Goal: Task Accomplishment & Management: Manage account settings

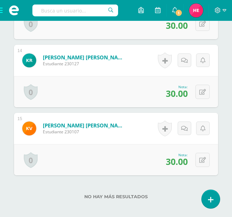
scroll to position [1148, 0]
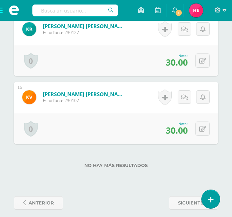
click at [1, 11] on span at bounding box center [14, 10] width 28 height 21
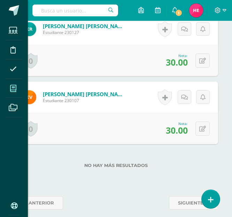
click at [14, 87] on icon at bounding box center [13, 88] width 6 height 7
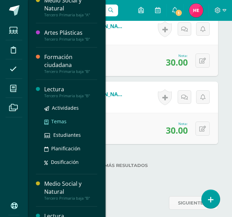
scroll to position [288, 0]
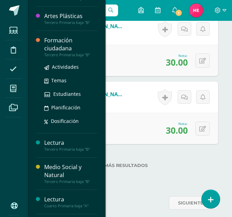
click at [61, 41] on div "Formación ciudadana" at bounding box center [70, 45] width 53 height 16
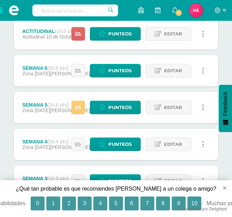
scroll to position [174, 0]
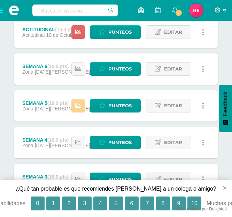
click at [80, 104] on icon at bounding box center [78, 106] width 6 height 6
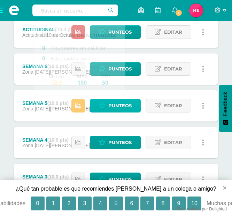
click at [122, 103] on span "Punteos" at bounding box center [119, 105] width 23 height 13
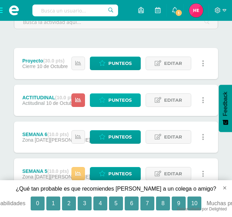
scroll to position [113, 0]
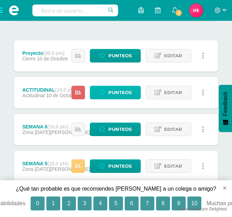
click at [115, 89] on span "Punteos" at bounding box center [119, 92] width 23 height 13
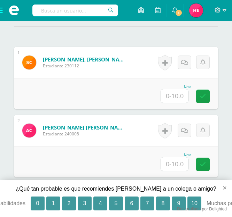
scroll to position [256, 0]
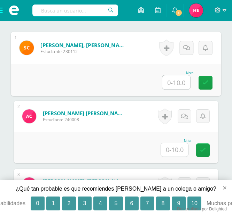
click at [178, 82] on input "text" at bounding box center [176, 82] width 28 height 14
type input "10"
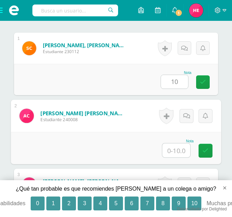
click at [174, 152] on input "text" at bounding box center [176, 151] width 28 height 14
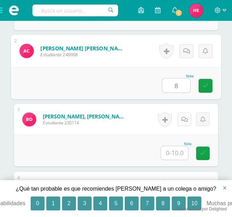
scroll to position [325, 0]
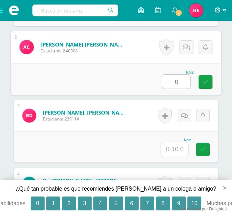
type input "8"
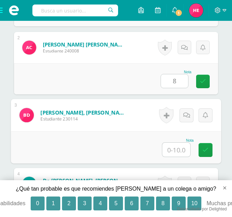
click at [175, 151] on input "text" at bounding box center [176, 150] width 28 height 14
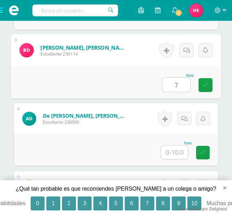
scroll to position [391, 0]
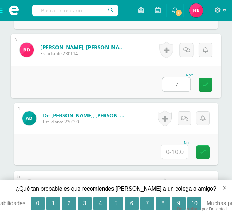
type input "7"
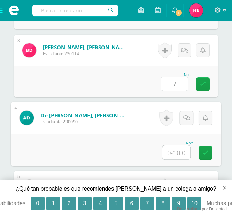
click at [177, 155] on input "text" at bounding box center [176, 153] width 28 height 14
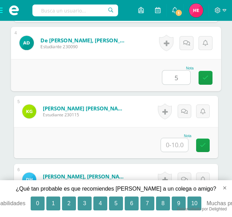
scroll to position [466, 0]
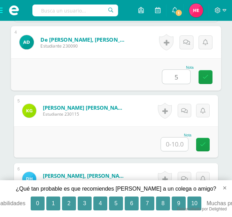
type input "5"
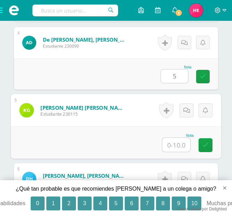
click at [176, 145] on input "text" at bounding box center [176, 145] width 28 height 14
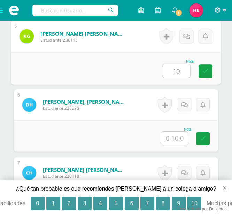
scroll to position [541, 0]
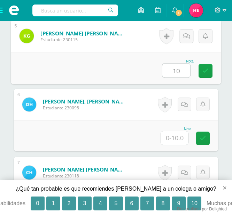
type input "10"
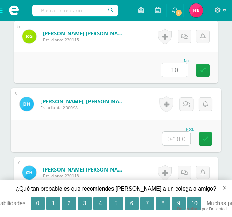
click at [176, 138] on input "text" at bounding box center [176, 139] width 28 height 14
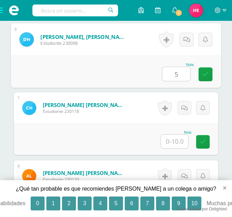
scroll to position [606, 0]
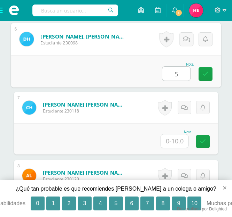
type input "5"
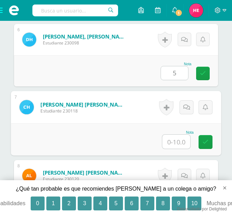
click at [176, 143] on input "text" at bounding box center [176, 142] width 28 height 14
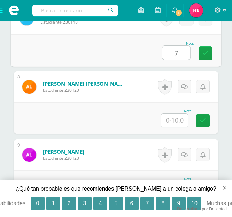
scroll to position [697, 0]
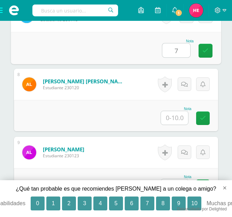
type input "7"
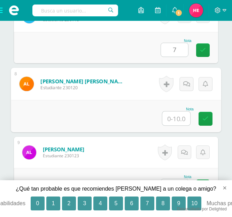
click at [178, 119] on input "text" at bounding box center [176, 119] width 28 height 14
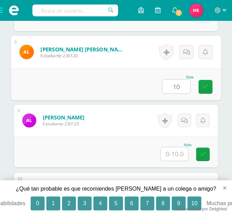
scroll to position [732, 0]
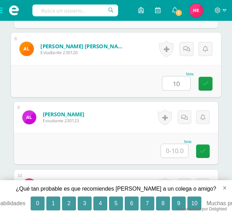
type input "10"
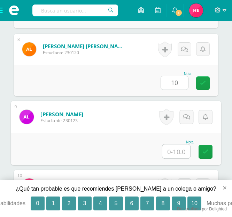
click at [175, 151] on input "text" at bounding box center [176, 152] width 28 height 14
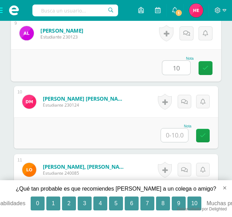
scroll to position [826, 0]
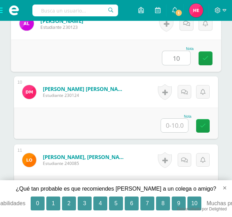
type input "10"
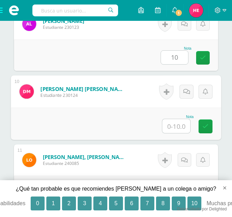
click at [177, 126] on input "text" at bounding box center [176, 126] width 28 height 14
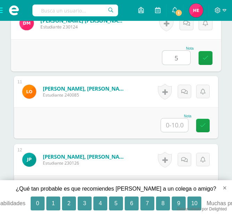
scroll to position [896, 0]
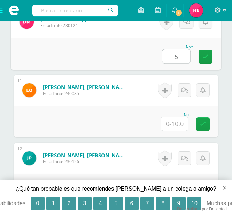
type input "5"
click at [176, 124] on input "text" at bounding box center [174, 124] width 27 height 14
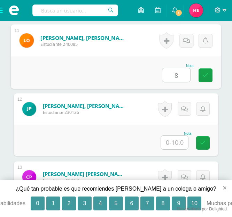
scroll to position [954, 0]
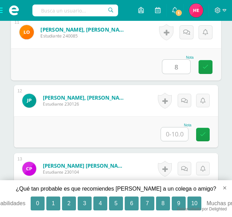
type input "8"
click at [177, 134] on input "text" at bounding box center [174, 135] width 27 height 14
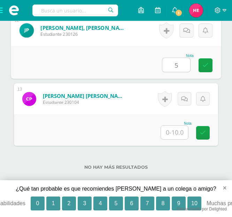
scroll to position [1025, 0]
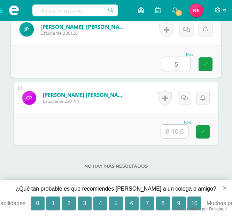
type input "5"
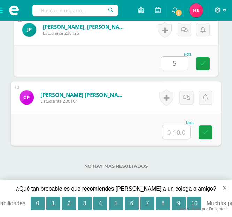
click at [176, 133] on input "text" at bounding box center [176, 132] width 28 height 14
type input "5"
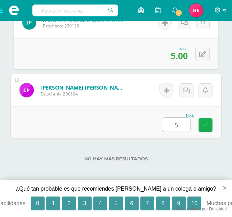
click at [205, 126] on icon at bounding box center [205, 125] width 6 height 6
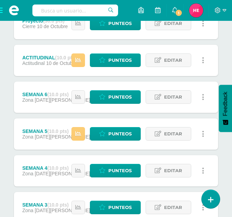
scroll to position [148, 0]
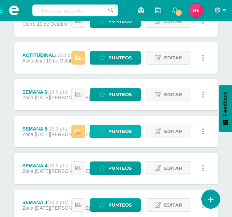
click at [111, 129] on span "Punteos" at bounding box center [119, 131] width 23 height 13
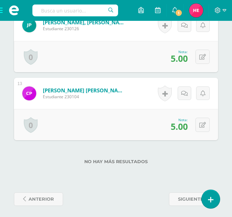
scroll to position [1012, 0]
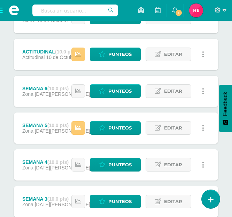
scroll to position [152, 0]
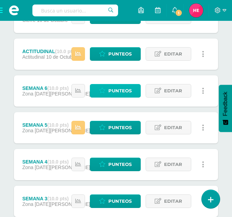
click at [121, 86] on span "Punteos" at bounding box center [119, 91] width 23 height 13
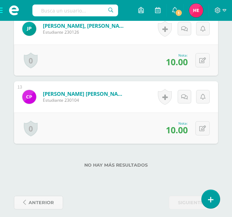
scroll to position [1012, 0]
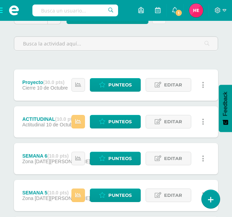
scroll to position [86, 0]
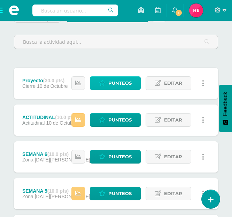
click at [114, 80] on span "Punteos" at bounding box center [119, 83] width 23 height 13
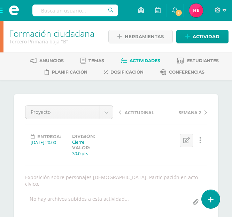
click at [1, 10] on span at bounding box center [14, 10] width 28 height 21
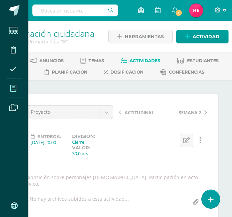
click at [16, 86] on icon at bounding box center [13, 88] width 6 height 7
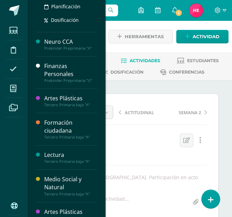
scroll to position [190, 0]
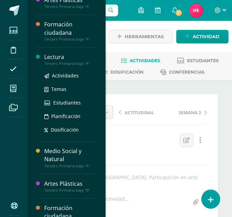
click at [55, 61] on div "Lectura" at bounding box center [70, 57] width 53 height 8
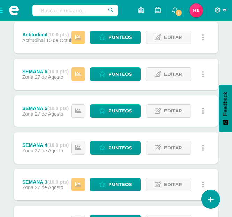
scroll to position [169, 0]
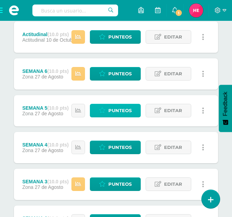
click at [114, 109] on span "Punteos" at bounding box center [119, 110] width 23 height 13
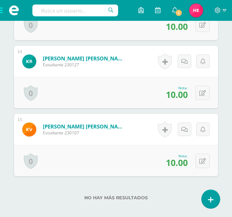
scroll to position [1148, 0]
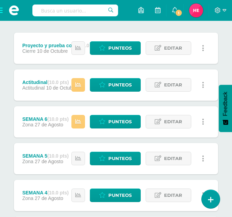
scroll to position [129, 0]
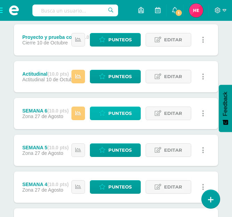
click at [124, 112] on span "Punteos" at bounding box center [119, 113] width 23 height 13
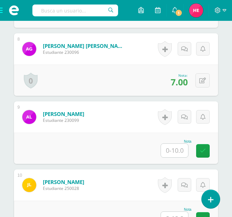
scroll to position [711, 0]
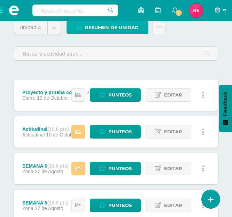
scroll to position [85, 0]
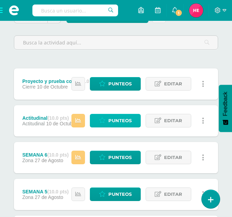
click at [115, 117] on span "Punteos" at bounding box center [119, 120] width 23 height 13
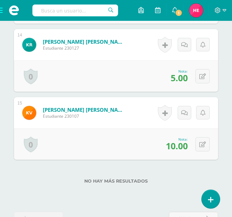
scroll to position [1168, 0]
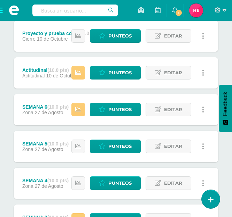
scroll to position [134, 0]
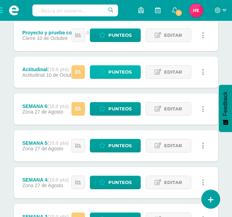
click at [126, 68] on span "Punteos" at bounding box center [119, 72] width 23 height 13
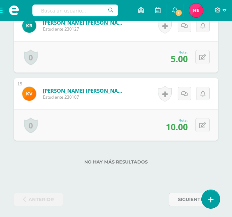
scroll to position [1168, 0]
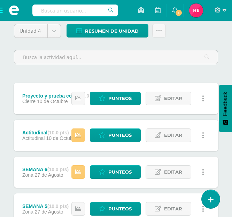
scroll to position [71, 0]
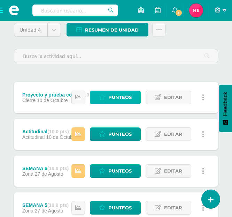
click at [119, 93] on span "Punteos" at bounding box center [119, 97] width 23 height 13
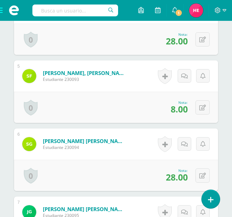
scroll to position [488, 0]
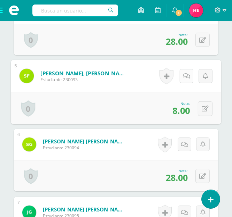
click at [188, 75] on link at bounding box center [186, 76] width 14 height 14
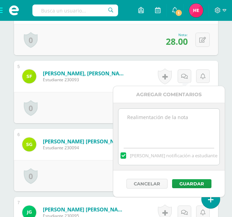
click at [126, 157] on label at bounding box center [123, 156] width 6 height 6
click at [0, 0] on input "[PERSON_NAME] notificación a estudiante" at bounding box center [0, 0] width 0 height 0
click at [137, 119] on textarea at bounding box center [168, 126] width 101 height 35
type textarea "No entrego proyecto de lectura con valor de 20 puntos."
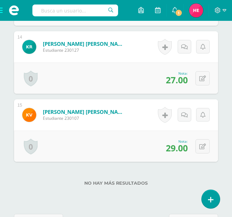
scroll to position [1155, 0]
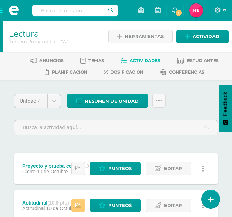
click at [2, 10] on span at bounding box center [14, 10] width 28 height 21
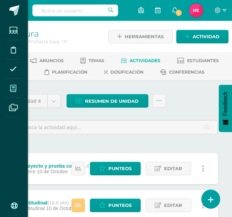
click at [17, 85] on span at bounding box center [14, 89] width 16 height 16
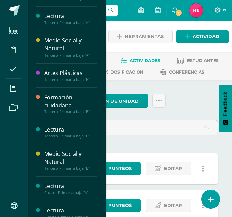
scroll to position [309, 0]
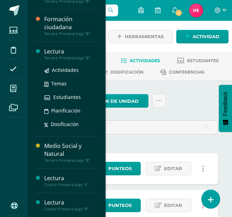
click at [54, 53] on div "Lectura" at bounding box center [70, 52] width 53 height 8
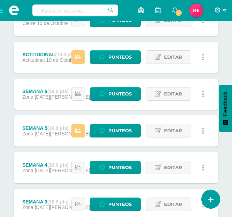
scroll to position [149, 0]
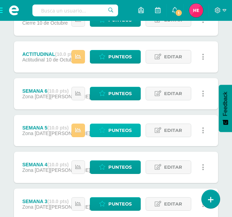
click at [114, 127] on span "Punteos" at bounding box center [119, 130] width 23 height 13
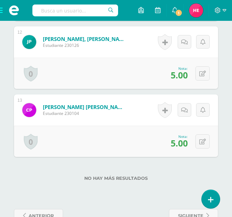
scroll to position [1012, 0]
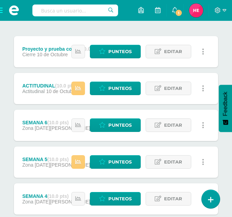
scroll to position [118, 0]
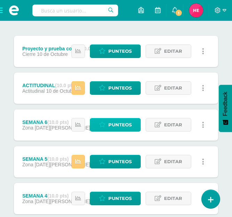
click at [111, 125] on span "Punteos" at bounding box center [119, 125] width 23 height 13
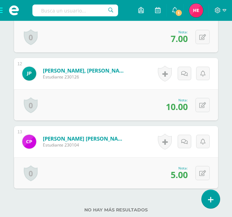
scroll to position [986, 0]
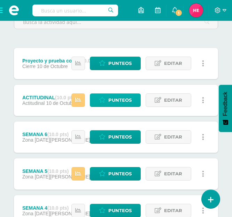
scroll to position [106, 0]
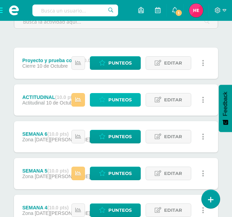
click at [118, 102] on span "Punteos" at bounding box center [119, 100] width 23 height 13
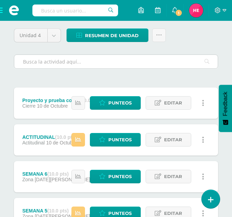
scroll to position [67, 0]
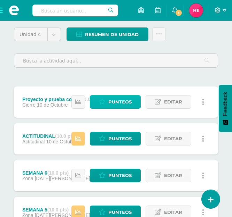
click at [121, 102] on span "Punteos" at bounding box center [119, 102] width 23 height 13
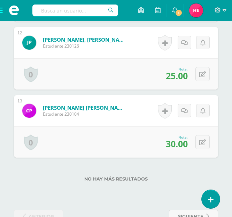
scroll to position [1019, 0]
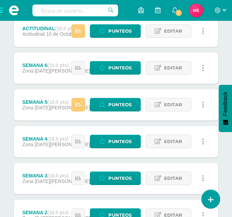
scroll to position [177, 0]
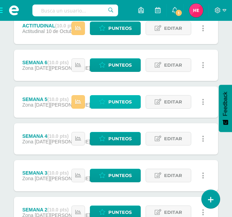
click at [128, 99] on span "Punteos" at bounding box center [119, 102] width 23 height 13
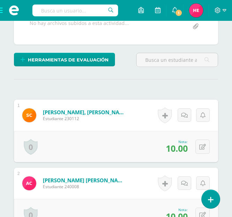
scroll to position [169, 0]
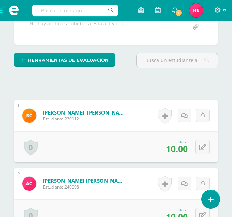
click at [2, 8] on span at bounding box center [14, 10] width 28 height 21
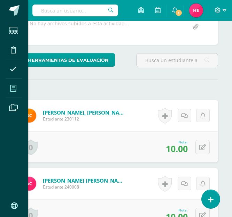
click at [16, 87] on icon at bounding box center [13, 88] width 6 height 7
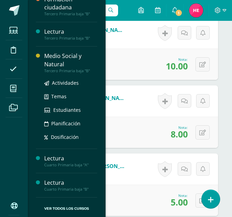
scroll to position [320, 0]
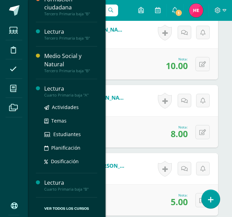
click at [53, 89] on div "Lectura" at bounding box center [70, 89] width 53 height 8
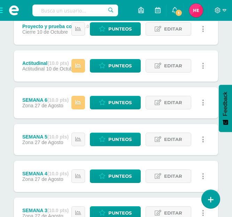
scroll to position [170, 0]
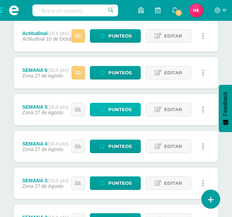
click at [110, 109] on span "Punteos" at bounding box center [119, 109] width 23 height 13
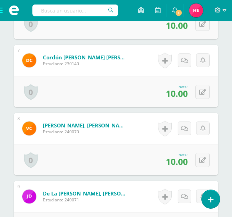
scroll to position [81, 0]
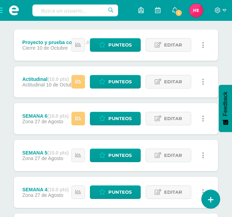
scroll to position [126, 0]
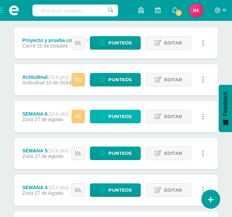
click at [118, 117] on span "Punteos" at bounding box center [119, 116] width 23 height 13
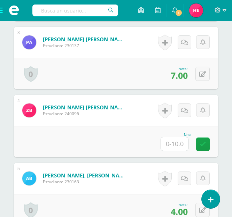
scroll to position [380, 0]
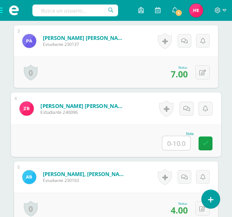
click at [178, 145] on input "text" at bounding box center [176, 143] width 28 height 14
type input "0"
click at [190, 111] on link at bounding box center [186, 109] width 14 height 14
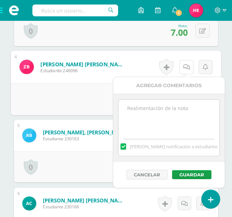
scroll to position [424, 0]
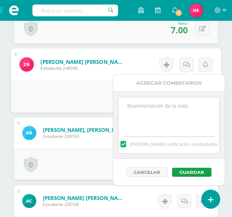
click at [126, 146] on label at bounding box center [123, 144] width 6 height 6
click at [0, 0] on input "Mandar notificación a estudiante" at bounding box center [0, 0] width 0 height 0
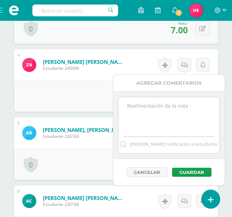
click at [147, 108] on textarea at bounding box center [168, 114] width 101 height 35
type textarea "n"
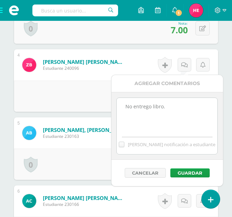
scroll to position [456, 0]
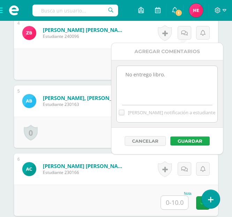
type textarea "No entrego libro."
click at [187, 139] on button "Guardar" at bounding box center [189, 141] width 39 height 9
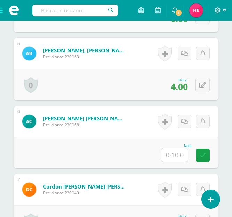
scroll to position [505, 0]
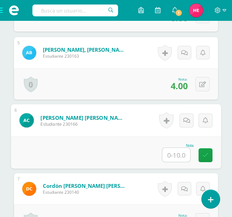
click at [173, 158] on input "text" at bounding box center [176, 155] width 28 height 14
type input "0"
click at [188, 121] on icon at bounding box center [186, 121] width 7 height 6
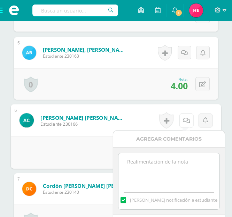
scroll to position [528, 0]
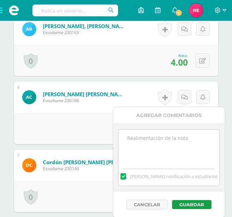
click at [158, 143] on textarea at bounding box center [168, 147] width 101 height 35
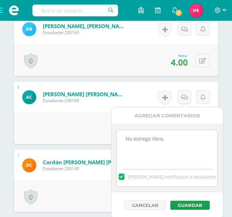
scroll to position [569, 0]
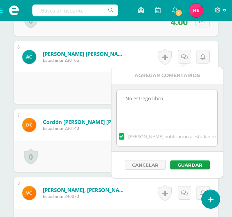
type textarea "No estrego libro."
click at [124, 138] on label at bounding box center [122, 137] width 6 height 6
click at [0, 0] on input "Mandar notificación a estudiante" at bounding box center [0, 0] width 0 height 0
click at [199, 161] on button "Guardar" at bounding box center [189, 165] width 39 height 9
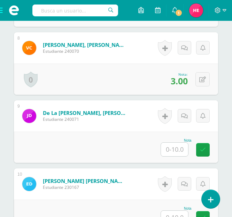
scroll to position [718, 0]
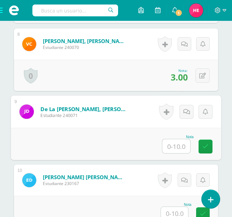
click at [175, 143] on input "text" at bounding box center [176, 146] width 28 height 14
type input "0"
click at [185, 112] on icon at bounding box center [186, 112] width 7 height 6
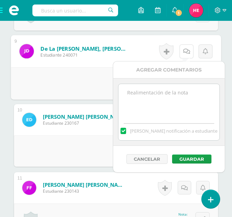
scroll to position [779, 0]
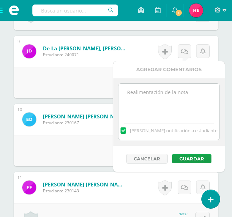
click at [126, 131] on label at bounding box center [123, 131] width 6 height 6
click at [0, 0] on input "Mandar notificación a estudiante" at bounding box center [0, 0] width 0 height 0
click at [139, 96] on textarea at bounding box center [168, 101] width 101 height 35
type textarea "n"
type textarea "M"
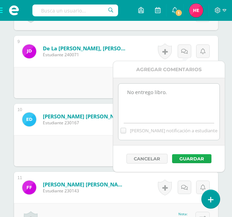
type textarea "No entrego libro."
click at [189, 158] on button "Guardar" at bounding box center [191, 158] width 39 height 9
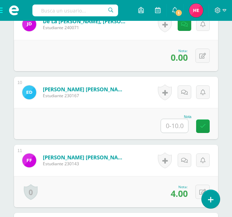
scroll to position [807, 0]
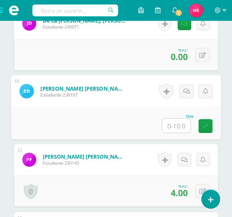
click at [171, 129] on input "text" at bounding box center [176, 126] width 28 height 14
type input "0"
click at [186, 91] on icon at bounding box center [186, 91] width 7 height 6
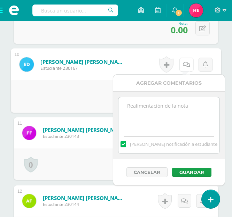
scroll to position [834, 0]
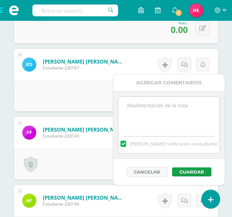
click at [126, 144] on label at bounding box center [123, 144] width 6 height 6
click at [0, 0] on input "[PERSON_NAME] notificación a estudiante" at bounding box center [0, 0] width 0 height 0
click at [146, 104] on textarea at bounding box center [168, 114] width 101 height 35
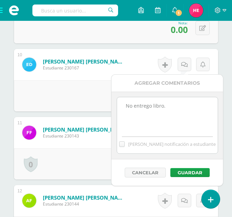
scroll to position [874, 0]
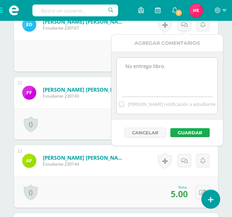
type textarea "No entrego libro."
click at [181, 132] on button "Guardar" at bounding box center [189, 132] width 39 height 9
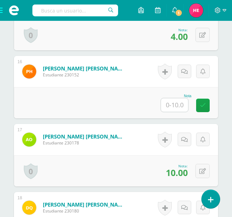
scroll to position [1236, 0]
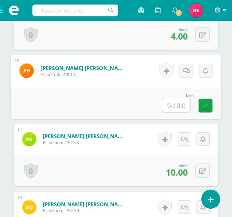
click at [176, 109] on input "text" at bounding box center [176, 105] width 28 height 14
type input "0"
click at [186, 74] on link at bounding box center [186, 71] width 14 height 14
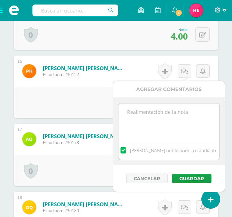
click at [126, 150] on label at bounding box center [123, 150] width 6 height 6
click at [0, 0] on input "[PERSON_NAME] notificación a estudiante" at bounding box center [0, 0] width 0 height 0
click at [139, 115] on textarea at bounding box center [168, 121] width 101 height 35
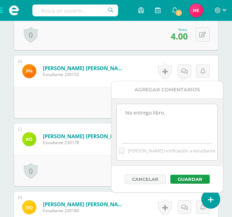
scroll to position [1267, 0]
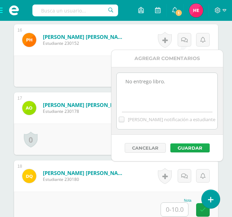
type textarea "No entrego libro."
click at [185, 145] on button "Guardar" at bounding box center [189, 148] width 39 height 9
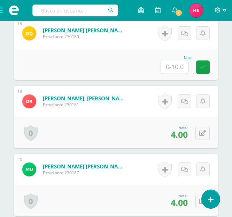
scroll to position [1411, 0]
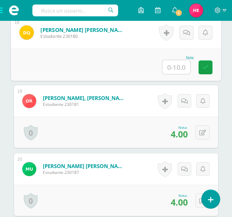
click at [176, 64] on input "text" at bounding box center [176, 67] width 28 height 14
type input "0"
click at [188, 34] on icon at bounding box center [186, 33] width 7 height 6
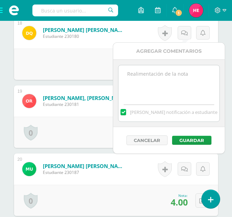
click at [126, 112] on label at bounding box center [123, 112] width 6 height 6
click at [0, 0] on input "[PERSON_NAME] notificación a estudiante" at bounding box center [0, 0] width 0 height 0
click at [136, 71] on textarea at bounding box center [168, 82] width 101 height 35
type textarea "No entrego libro."
click at [183, 139] on button "Guardar" at bounding box center [191, 140] width 39 height 9
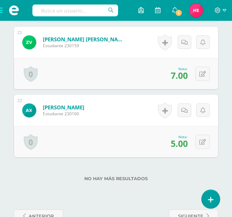
scroll to position [1608, 0]
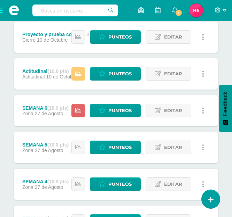
scroll to position [132, 0]
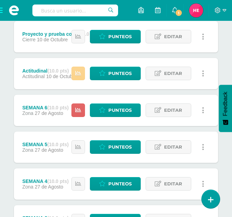
click at [77, 71] on icon at bounding box center [78, 74] width 6 height 6
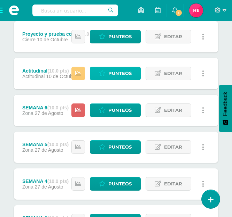
click at [121, 74] on span "Punteos" at bounding box center [119, 73] width 23 height 13
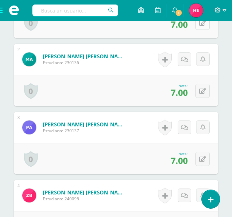
scroll to position [304, 0]
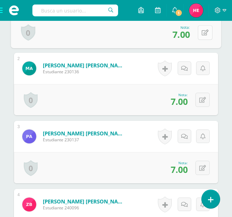
click at [202, 30] on icon at bounding box center [204, 33] width 7 height 6
type input "5"
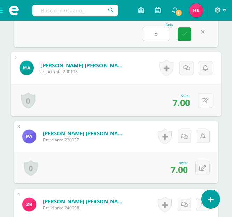
click at [200, 102] on button at bounding box center [205, 100] width 15 height 15
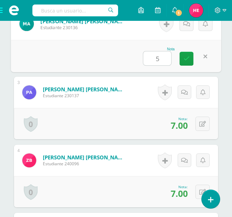
scroll to position [350, 0]
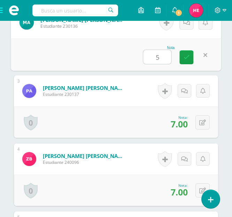
type input "5"
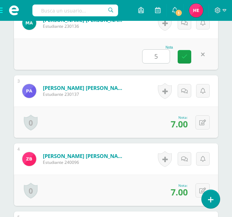
click at [200, 102] on div "Historial de actividad No hay historial para esta actividad Agregar Comentarios…" at bounding box center [183, 90] width 70 height 31
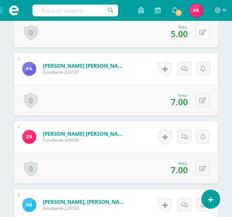
scroll to position [373, 0]
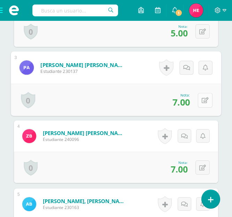
click at [202, 97] on icon at bounding box center [204, 100] width 7 height 6
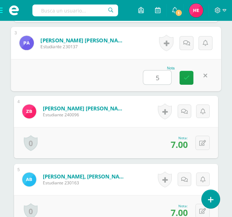
scroll to position [407, 0]
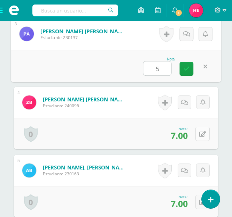
type input "5"
click at [203, 133] on icon at bounding box center [202, 134] width 7 height 6
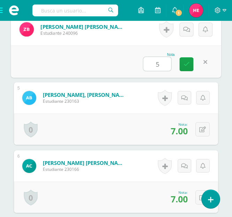
scroll to position [480, 0]
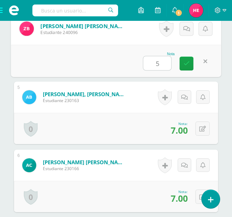
type input "5"
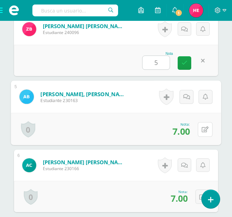
click at [203, 133] on button at bounding box center [205, 129] width 15 height 15
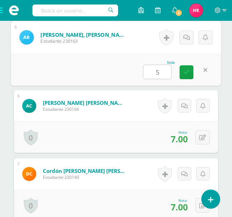
scroll to position [540, 0]
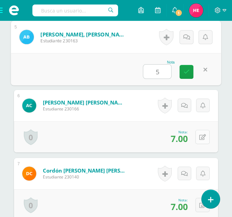
type input "5"
click at [203, 133] on button at bounding box center [202, 137] width 14 height 14
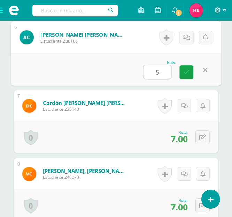
scroll to position [608, 0]
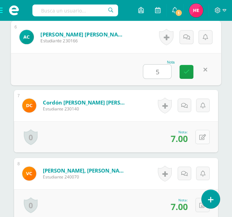
type input "5"
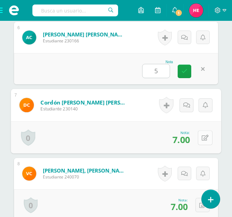
click at [203, 134] on button at bounding box center [205, 137] width 15 height 15
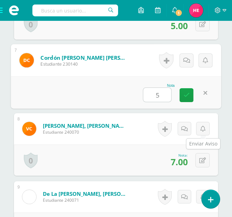
scroll to position [679, 0]
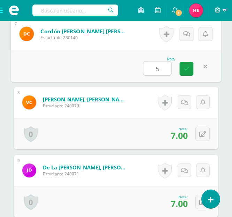
type input "5"
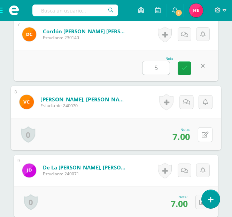
click at [203, 134] on icon at bounding box center [204, 135] width 7 height 6
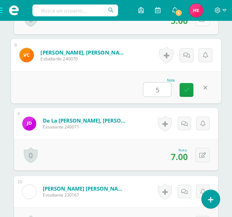
scroll to position [755, 0]
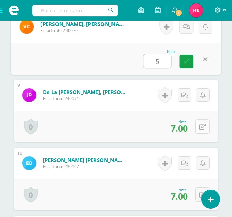
type input "5"
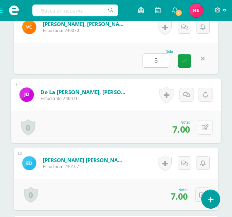
click at [201, 126] on icon at bounding box center [204, 128] width 7 height 6
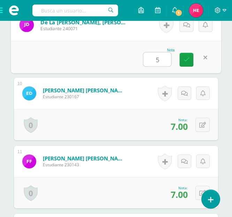
scroll to position [828, 0]
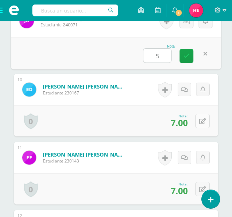
type input "5"
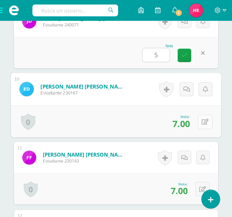
click at [202, 122] on icon at bounding box center [204, 122] width 7 height 6
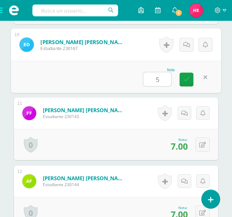
scroll to position [889, 0]
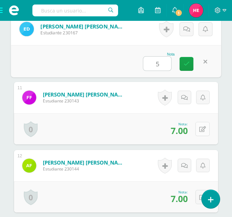
type input "5"
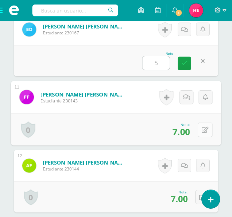
click at [203, 125] on button at bounding box center [205, 129] width 15 height 15
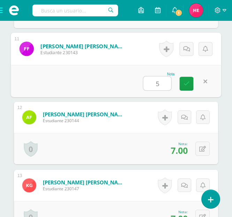
scroll to position [963, 0]
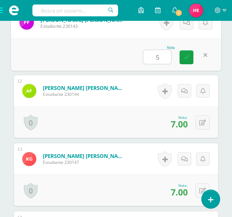
type input "5"
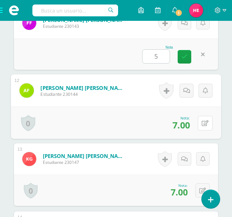
click at [203, 125] on icon at bounding box center [204, 123] width 7 height 6
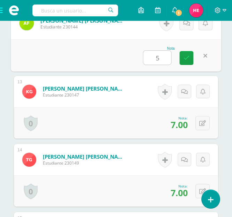
scroll to position [1031, 0]
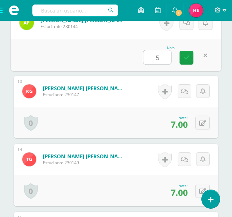
type input "5"
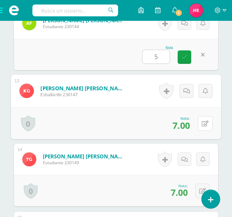
click at [203, 125] on icon at bounding box center [204, 124] width 7 height 6
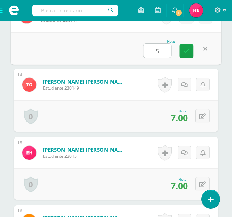
scroll to position [1106, 0]
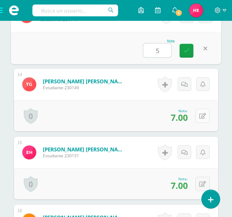
type input "5"
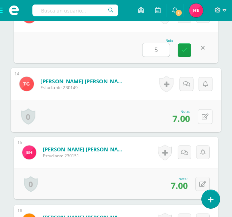
click at [203, 118] on icon at bounding box center [204, 117] width 7 height 6
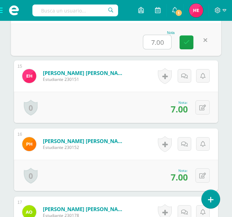
scroll to position [1183, 0]
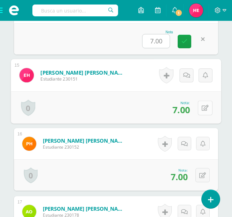
click at [203, 111] on button at bounding box center [205, 108] width 15 height 15
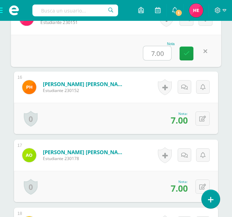
scroll to position [1240, 0]
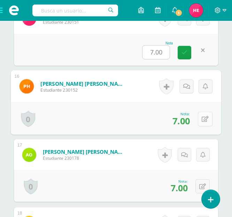
click at [205, 115] on button at bounding box center [205, 119] width 15 height 15
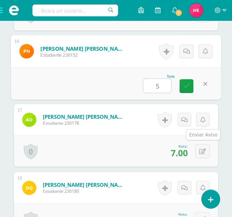
scroll to position [1303, 0]
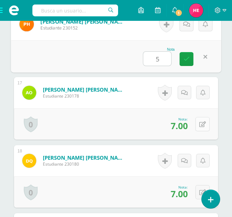
type input "5"
click at [203, 123] on icon at bounding box center [202, 125] width 7 height 6
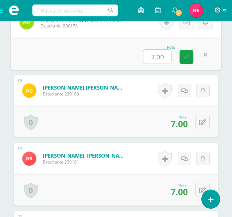
scroll to position [1373, 0]
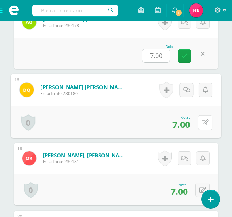
click at [203, 123] on icon at bounding box center [204, 123] width 7 height 6
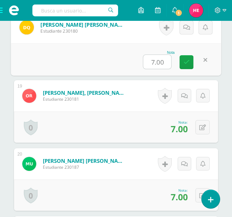
scroll to position [1436, 0]
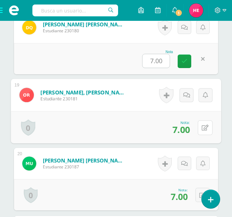
click at [203, 123] on button at bounding box center [205, 127] width 15 height 15
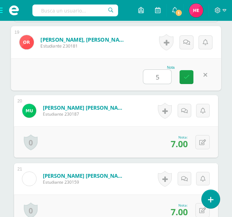
scroll to position [1507, 0]
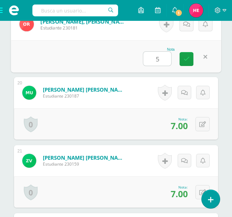
type input "5"
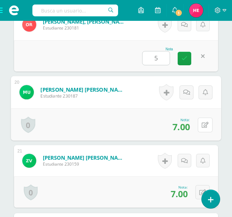
click at [203, 123] on icon at bounding box center [204, 125] width 7 height 6
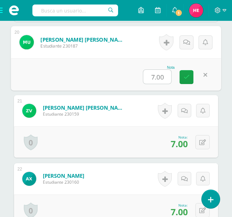
scroll to position [1560, 0]
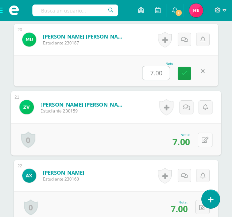
click at [203, 138] on icon at bounding box center [204, 140] width 7 height 6
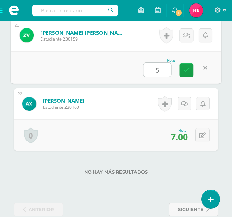
scroll to position [1633, 0]
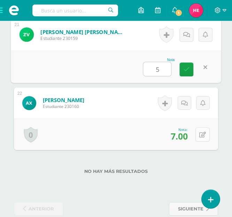
type input "5"
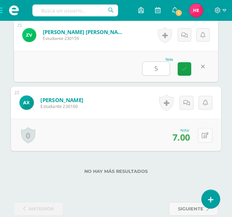
click at [203, 137] on icon at bounding box center [204, 136] width 7 height 6
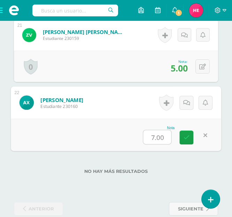
scroll to position [1646, 0]
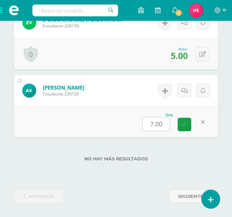
click at [210, 147] on div "No hay más resultados" at bounding box center [116, 154] width 204 height 32
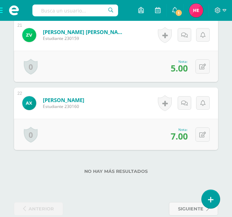
scroll to position [1641, 0]
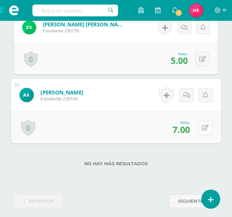
click at [201, 128] on button at bounding box center [205, 127] width 15 height 15
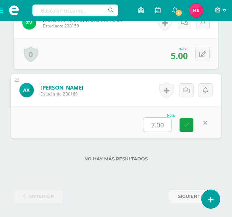
type input "5"
click at [186, 121] on link at bounding box center [186, 125] width 14 height 14
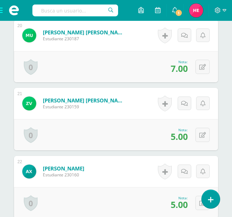
scroll to position [1563, 0]
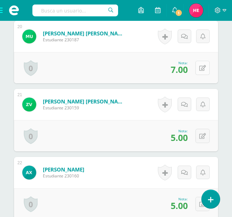
click at [198, 66] on button at bounding box center [202, 68] width 14 height 14
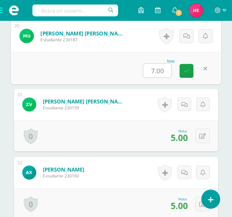
type input "5"
click at [189, 72] on link at bounding box center [186, 71] width 14 height 14
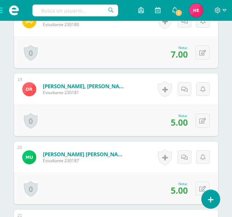
scroll to position [1442, 0]
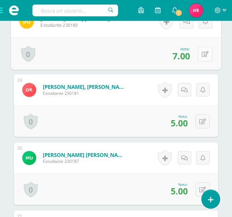
click at [201, 55] on button at bounding box center [205, 54] width 15 height 15
type input "5"
click at [187, 57] on icon at bounding box center [186, 56] width 6 height 6
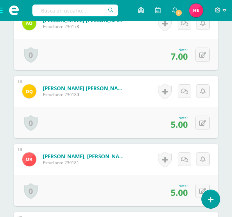
scroll to position [1370, 0]
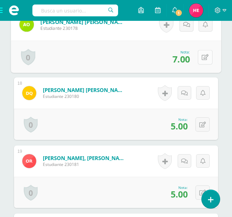
click at [200, 57] on button at bounding box center [205, 57] width 15 height 15
type input "5"
click at [182, 60] on link at bounding box center [186, 60] width 14 height 14
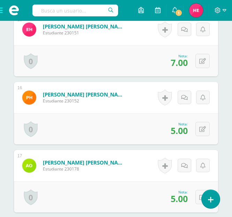
scroll to position [1229, 0]
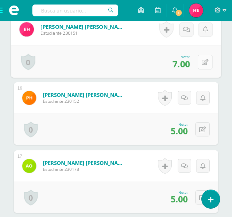
click at [200, 63] on button at bounding box center [205, 62] width 15 height 15
type input "5"
click at [187, 64] on icon at bounding box center [186, 64] width 6 height 6
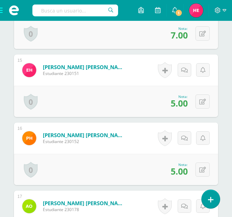
scroll to position [1173, 0]
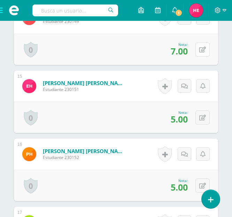
click at [204, 48] on icon at bounding box center [202, 50] width 7 height 6
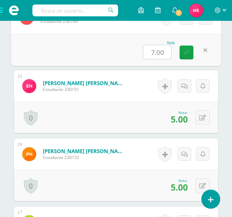
type input "5"
click at [187, 54] on icon at bounding box center [186, 52] width 6 height 6
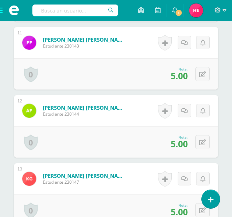
scroll to position [936, 0]
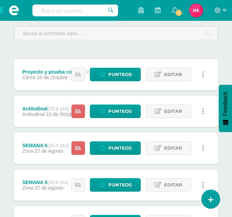
scroll to position [94, 0]
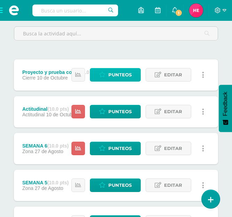
click at [118, 77] on span "Punteos" at bounding box center [119, 75] width 23 height 13
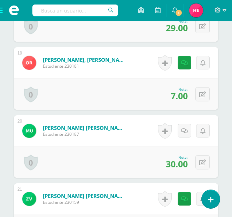
scroll to position [1455, 0]
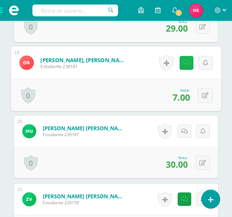
click at [186, 58] on link at bounding box center [186, 63] width 14 height 14
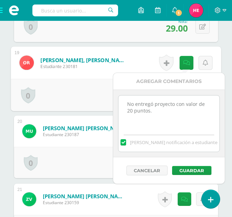
click at [142, 63] on form "Reyes Córdova, Omar Estuardo Estudiante 230181 Nota 7.00 0 Logros Logros obteni…" at bounding box center [116, 63] width 210 height 32
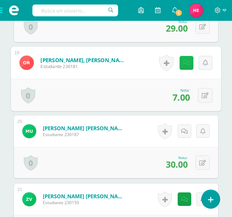
click at [179, 62] on link at bounding box center [186, 63] width 14 height 14
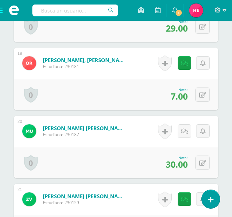
click at [144, 61] on form "Reyes Córdova, Omar Estuardo Estudiante 230181 Nota 7.00 0 Logros Logros obteni…" at bounding box center [116, 63] width 204 height 31
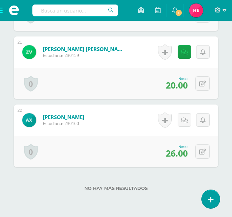
scroll to position [1632, 0]
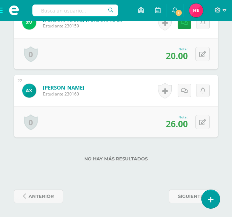
click at [2, 10] on span at bounding box center [14, 10] width 28 height 21
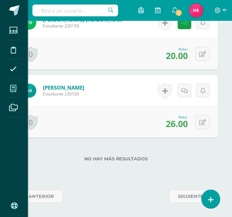
click at [16, 85] on icon at bounding box center [13, 88] width 6 height 7
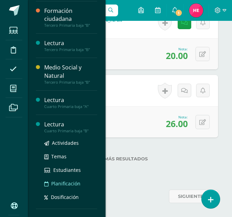
scroll to position [329, 0]
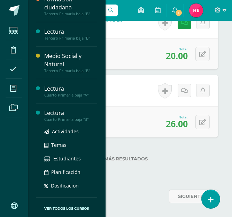
click at [55, 113] on div "Lectura" at bounding box center [70, 113] width 53 height 8
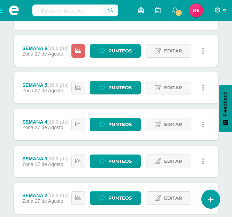
scroll to position [193, 0]
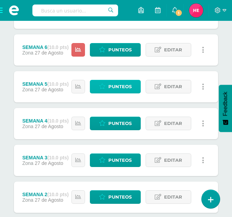
click at [118, 86] on span "Punteos" at bounding box center [119, 86] width 23 height 13
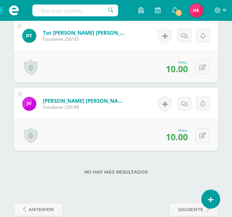
scroll to position [1626, 0]
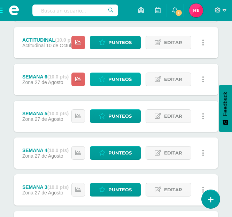
scroll to position [163, 0]
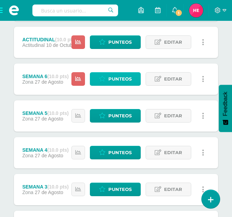
click at [112, 79] on span "Punteos" at bounding box center [119, 79] width 23 height 13
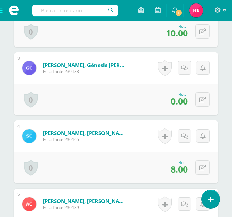
scroll to position [366, 0]
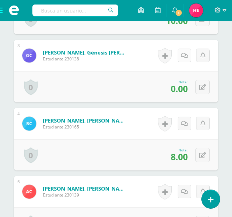
click at [186, 55] on icon at bounding box center [184, 56] width 7 height 6
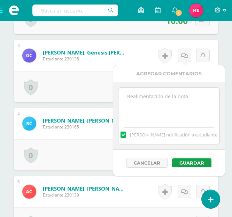
click at [126, 137] on label at bounding box center [123, 135] width 6 height 6
click at [0, 0] on input "Mandar notificación a estudiante" at bounding box center [0, 0] width 0 height 0
click at [128, 97] on textarea at bounding box center [168, 105] width 101 height 35
click at [152, 100] on textarea "No entrego libro." at bounding box center [168, 105] width 101 height 35
type textarea "No entrego libro."
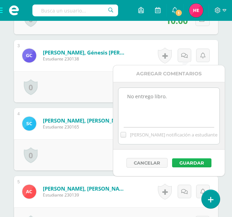
click at [193, 161] on button "Guardar" at bounding box center [191, 163] width 39 height 9
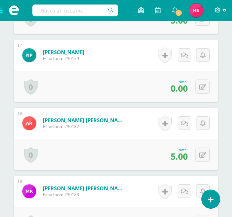
scroll to position [1319, 0]
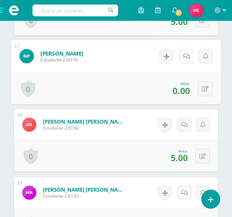
click at [184, 57] on icon at bounding box center [186, 56] width 7 height 6
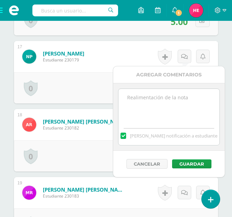
click at [126, 136] on label at bounding box center [123, 136] width 6 height 6
click at [0, 0] on input "Mandar notificación a estudiante" at bounding box center [0, 0] width 0 height 0
click at [141, 92] on textarea at bounding box center [168, 106] width 101 height 35
type textarea "n"
click at [185, 162] on button "Guardar" at bounding box center [191, 164] width 39 height 9
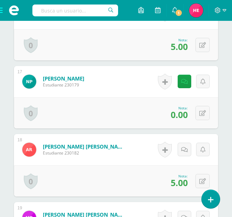
scroll to position [1293, 0]
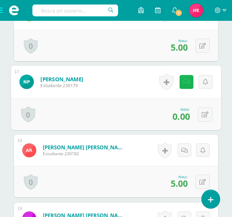
click at [181, 80] on link at bounding box center [186, 82] width 14 height 14
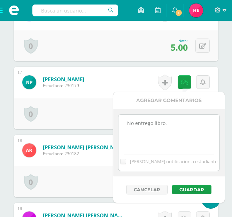
click at [152, 126] on textarea "No entrego libro." at bounding box center [168, 132] width 101 height 35
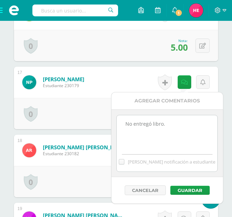
scroll to position [1322, 0]
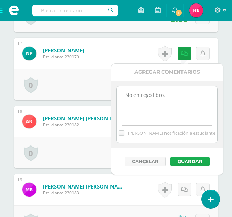
type textarea "No entregó libro."
click at [192, 162] on button "Guardar" at bounding box center [189, 161] width 39 height 9
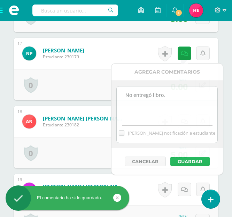
click at [192, 162] on button "Guardar" at bounding box center [189, 161] width 39 height 9
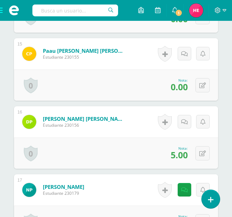
scroll to position [1185, 0]
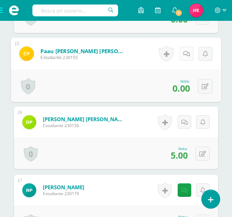
click at [185, 53] on icon at bounding box center [186, 54] width 7 height 6
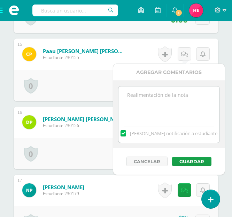
click at [126, 131] on label at bounding box center [123, 133] width 6 height 6
click at [0, 0] on input "[PERSON_NAME] notificación a estudiante" at bounding box center [0, 0] width 0 height 0
click at [133, 94] on textarea at bounding box center [168, 104] width 101 height 35
type textarea "No entregó libro."
click at [192, 158] on button "Guardar" at bounding box center [191, 161] width 39 height 9
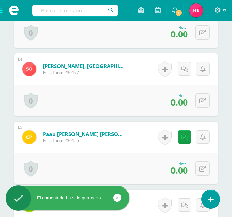
scroll to position [1102, 0]
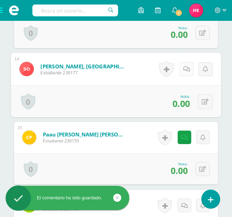
click at [185, 69] on icon at bounding box center [186, 69] width 7 height 6
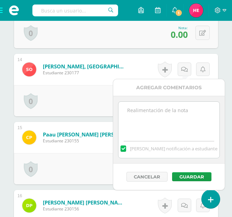
click at [126, 149] on label at bounding box center [123, 149] width 6 height 6
click at [0, 0] on input "[PERSON_NAME] notificación a estudiante" at bounding box center [0, 0] width 0 height 0
click at [135, 112] on textarea at bounding box center [168, 119] width 101 height 35
type textarea "No entregó libro."
click at [186, 176] on button "Guardar" at bounding box center [191, 177] width 39 height 9
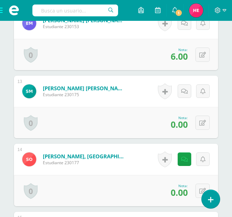
scroll to position [1011, 0]
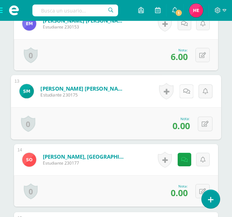
click at [184, 90] on icon at bounding box center [186, 91] width 7 height 6
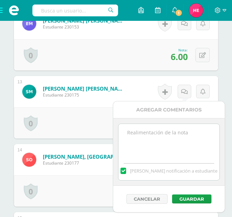
click at [126, 172] on label at bounding box center [123, 171] width 6 height 6
click at [0, 0] on input "[PERSON_NAME] notificación a estudiante" at bounding box center [0, 0] width 0 height 0
click at [133, 132] on textarea at bounding box center [168, 141] width 101 height 35
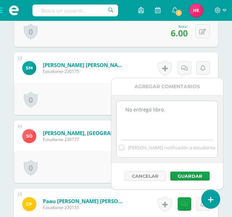
scroll to position [1085, 0]
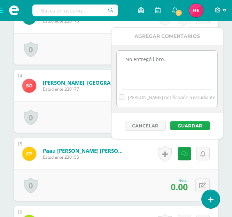
type textarea "No entregó libro."
click at [185, 126] on button "Guardar" at bounding box center [189, 125] width 39 height 9
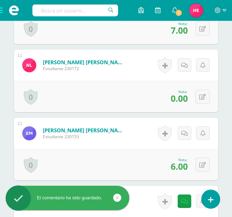
scroll to position [901, 0]
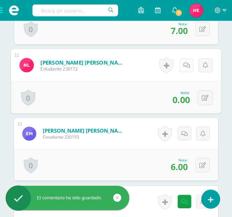
click at [184, 66] on icon at bounding box center [186, 65] width 7 height 6
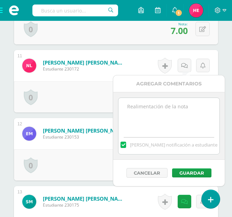
click at [126, 144] on label at bounding box center [123, 145] width 6 height 6
click at [0, 0] on input "[PERSON_NAME] notificación a estudiante" at bounding box center [0, 0] width 0 height 0
click at [132, 103] on textarea at bounding box center [168, 115] width 101 height 35
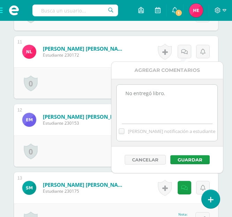
scroll to position [927, 0]
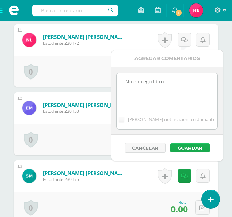
type textarea "No entregó libro."
click at [186, 149] on button "Guardar" at bounding box center [189, 148] width 39 height 9
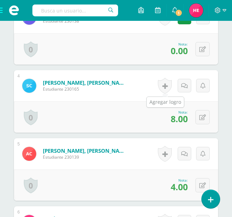
scroll to position [356, 0]
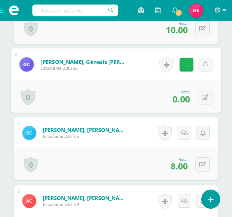
click at [184, 65] on icon at bounding box center [186, 65] width 7 height 6
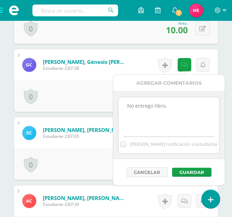
click at [153, 106] on textarea "No entrego libro." at bounding box center [168, 114] width 101 height 35
type textarea "No entregó libro."
click at [190, 169] on button "Guardar" at bounding box center [191, 172] width 39 height 9
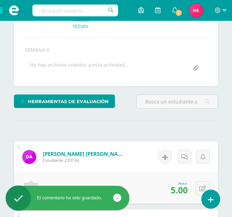
scroll to position [127, 0]
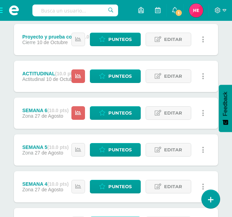
scroll to position [131, 0]
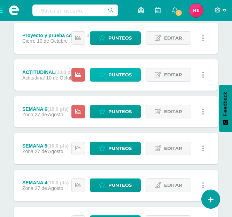
click at [115, 74] on span "Punteos" at bounding box center [119, 75] width 23 height 13
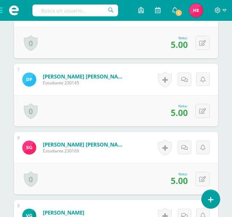
scroll to position [622, 0]
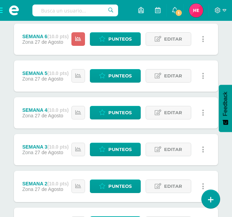
scroll to position [205, 0]
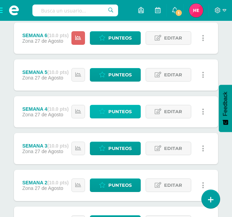
click at [118, 110] on span "Punteos" at bounding box center [119, 111] width 23 height 13
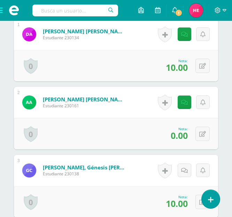
scroll to position [251, 0]
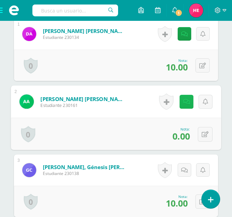
click at [182, 101] on link at bounding box center [186, 102] width 14 height 14
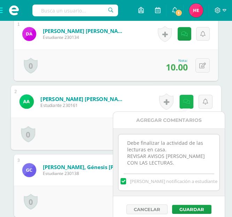
scroll to position [286, 0]
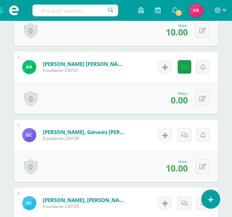
click at [133, 52] on form "Alvarez Reyes, Ariana Valeria Estudiante 230161 Nota 0.00 0 Logros Logros obten…" at bounding box center [116, 66] width 204 height 31
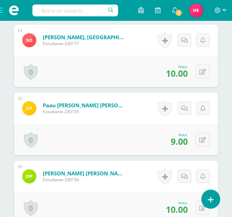
scroll to position [1131, 0]
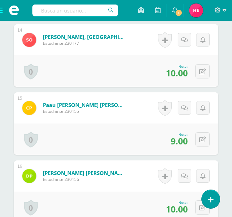
click at [153, 97] on div "Historial de actividad No hay historial para esta actividad Agregar Comentarios…" at bounding box center [183, 108] width 70 height 31
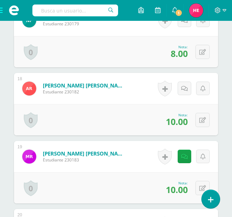
scroll to position [1350, 0]
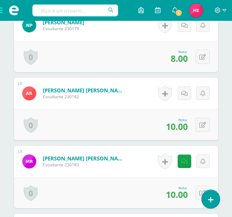
click at [2, 11] on span at bounding box center [14, 10] width 28 height 21
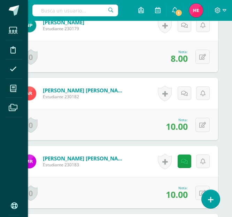
click at [74, 52] on div "Estudiantes Disciplina Asistencia Mis cursos Archivos Soporte Ayuda Reportar un…" at bounding box center [116, 108] width 232 height 217
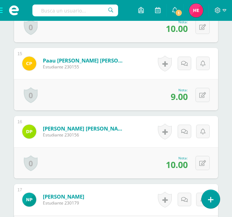
scroll to position [1167, 0]
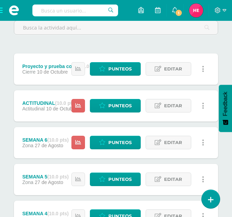
scroll to position [99, 0]
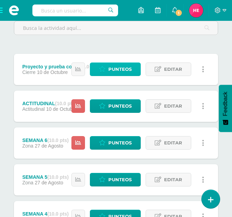
click at [121, 69] on span "Punteos" at bounding box center [119, 69] width 23 height 13
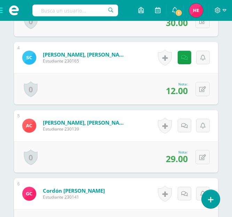
scroll to position [441, 0]
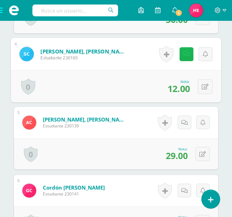
click at [182, 58] on link at bounding box center [186, 54] width 14 height 14
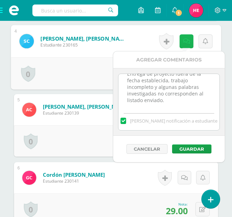
scroll to position [455, 0]
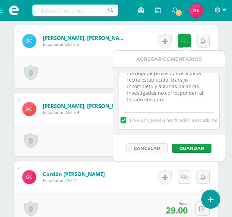
click at [183, 103] on textarea "Entrega de proyecto fuera de la fecha establecida, trabajo incompleto y algunas…" at bounding box center [168, 90] width 101 height 35
click at [103, 146] on div "0 [GEOGRAPHIC_DATA] Logros obtenidos Aún no hay logros agregados Nota: 29.00" at bounding box center [116, 140] width 204 height 31
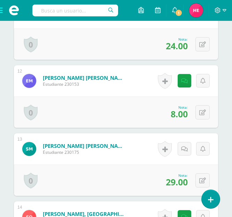
scroll to position [968, 0]
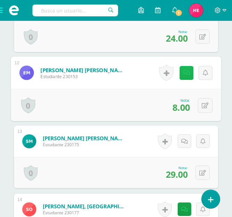
click at [187, 67] on link at bounding box center [186, 73] width 14 height 14
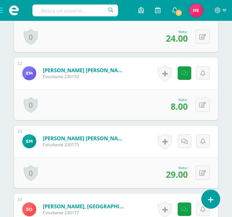
click at [134, 66] on form "[PERSON_NAME] [PERSON_NAME] Estudiante 230153 Nota 8.00 0 [GEOGRAPHIC_DATA] Log…" at bounding box center [116, 73] width 204 height 31
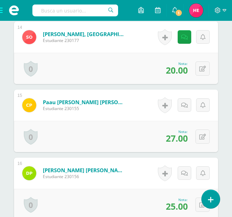
scroll to position [1140, 0]
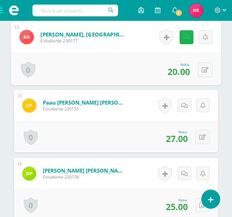
click at [184, 36] on icon at bounding box center [186, 37] width 7 height 6
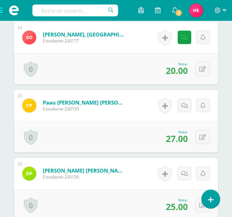
click at [108, 62] on div "0 [GEOGRAPHIC_DATA] Logros obtenidos Aún no hay logros agregados Nota: 20.00" at bounding box center [116, 68] width 204 height 31
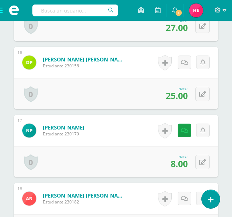
scroll to position [1253, 0]
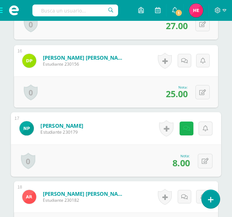
click at [189, 128] on link at bounding box center [186, 129] width 14 height 14
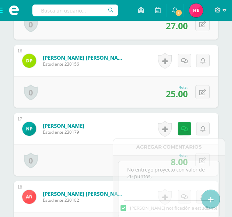
click at [148, 125] on form "Pérez Marroquín, Nathalia Maressa Estudiante 230179 Nota 8.00 0 Logros Logros o…" at bounding box center [116, 128] width 204 height 31
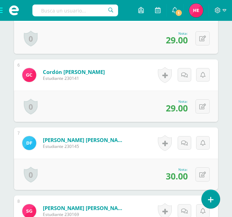
scroll to position [522, 0]
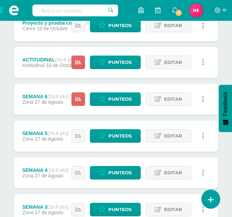
scroll to position [178, 0]
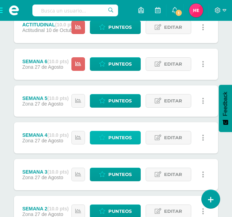
click at [126, 138] on span "Punteos" at bounding box center [119, 137] width 23 height 13
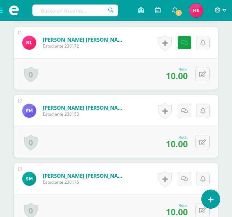
scroll to position [924, 0]
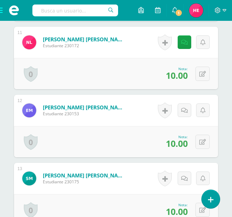
click at [2, 8] on span at bounding box center [14, 10] width 28 height 21
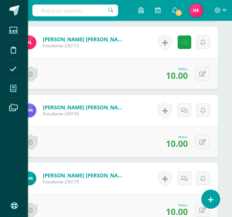
click at [14, 86] on icon at bounding box center [13, 88] width 6 height 7
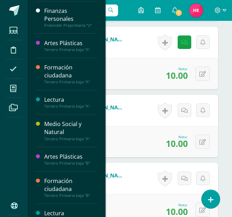
scroll to position [218, 0]
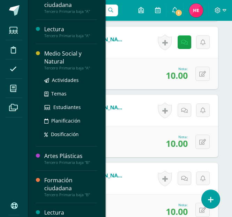
click at [68, 55] on div "Medio Social y Natural" at bounding box center [70, 58] width 53 height 16
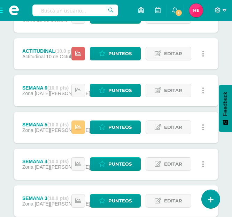
scroll to position [155, 0]
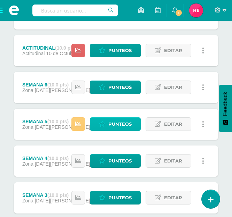
click at [118, 122] on span "Punteos" at bounding box center [119, 124] width 23 height 13
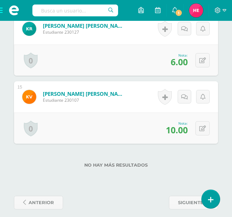
scroll to position [1143, 0]
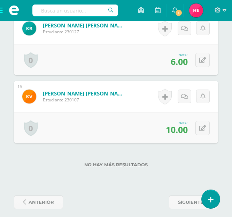
click at [1, 8] on span at bounding box center [14, 10] width 28 height 21
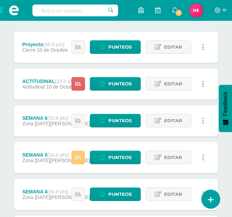
scroll to position [123, 0]
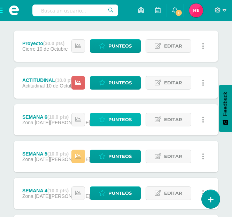
click at [117, 117] on span "Punteos" at bounding box center [119, 119] width 23 height 13
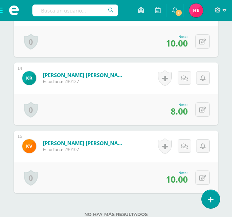
scroll to position [1148, 0]
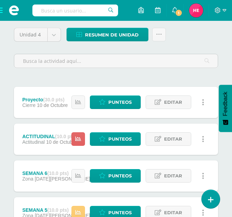
scroll to position [67, 0]
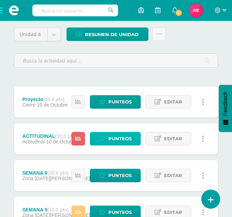
click at [120, 137] on span "Punteos" at bounding box center [119, 139] width 23 height 13
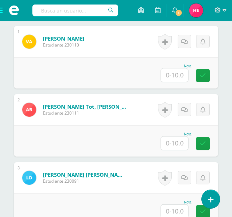
scroll to position [264, 0]
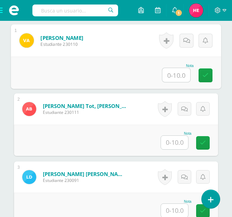
click at [175, 78] on input "text" at bounding box center [176, 75] width 28 height 14
type input "8"
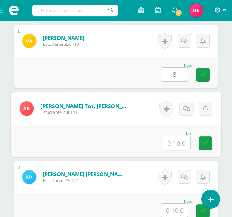
click at [174, 144] on input "text" at bounding box center [176, 143] width 28 height 14
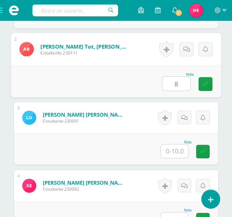
scroll to position [324, 0]
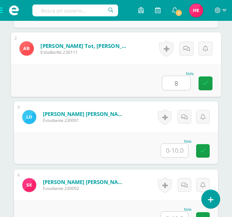
type input "8"
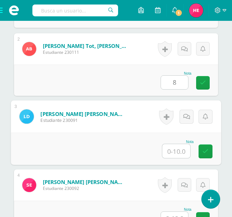
click at [178, 150] on input "text" at bounding box center [176, 151] width 28 height 14
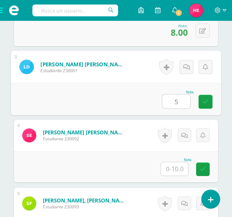
scroll to position [378, 0]
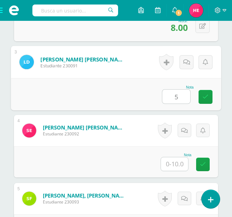
type input "5"
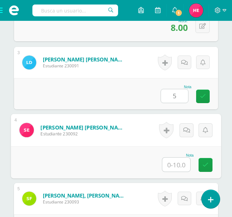
click at [174, 165] on input "text" at bounding box center [176, 165] width 28 height 14
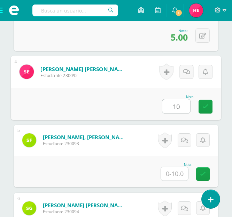
scroll to position [437, 0]
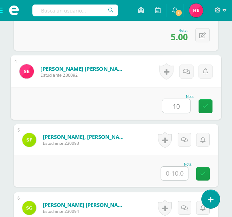
type input "10"
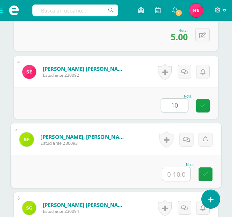
click at [175, 175] on input "text" at bounding box center [176, 174] width 28 height 14
type input "6"
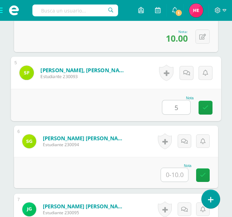
scroll to position [507, 0]
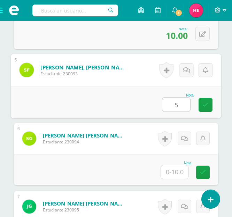
type input "5"
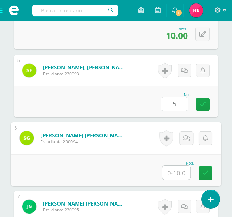
click at [176, 167] on input "text" at bounding box center [176, 173] width 28 height 14
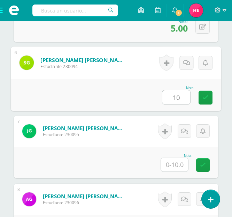
scroll to position [583, 0]
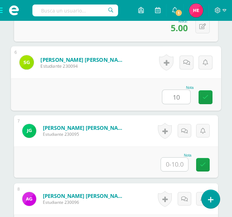
type input "10"
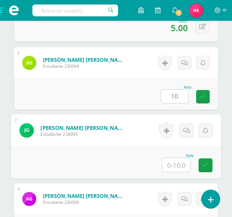
click at [175, 163] on input "text" at bounding box center [176, 165] width 28 height 14
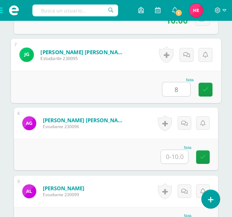
scroll to position [659, 0]
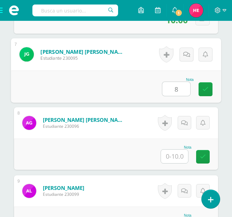
type input "8"
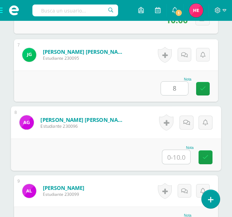
click at [175, 159] on input "text" at bounding box center [176, 157] width 28 height 14
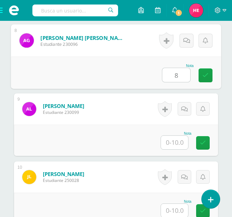
scroll to position [743, 0]
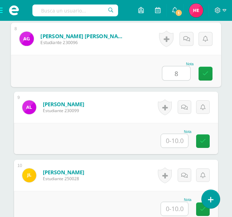
type input "8"
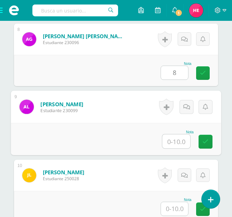
click at [176, 142] on input "text" at bounding box center [176, 142] width 28 height 14
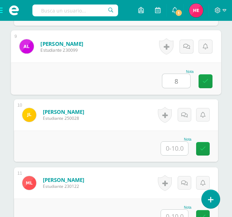
scroll to position [808, 0]
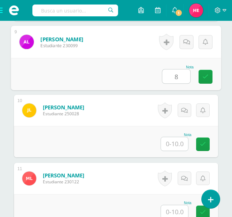
type input "8"
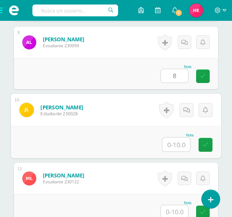
click at [176, 145] on input "text" at bounding box center [176, 145] width 28 height 14
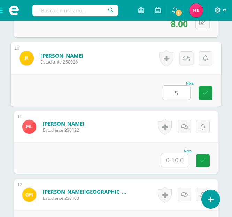
scroll to position [863, 0]
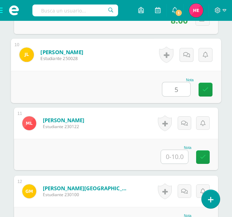
type input "5"
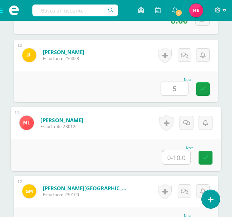
click at [176, 151] on input "text" at bounding box center [176, 158] width 28 height 14
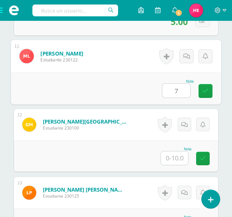
scroll to position [931, 0]
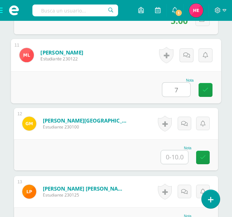
type input "7"
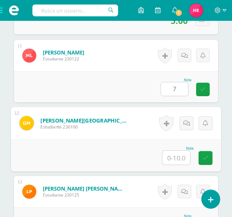
click at [176, 160] on input "text" at bounding box center [176, 158] width 28 height 14
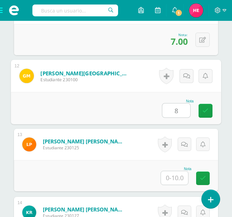
scroll to position [979, 0]
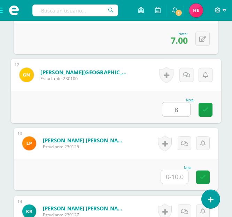
type input "8"
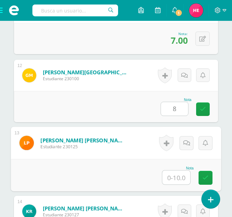
click at [176, 177] on input "text" at bounding box center [176, 178] width 28 height 14
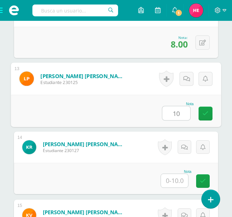
scroll to position [1044, 0]
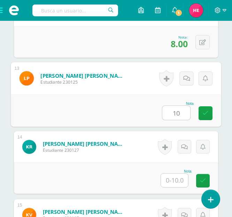
type input "10"
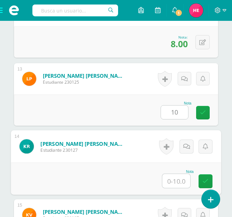
click at [176, 180] on input "text" at bounding box center [176, 181] width 28 height 14
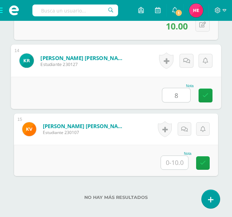
scroll to position [1139, 0]
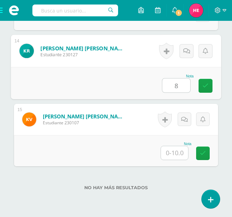
type input "8"
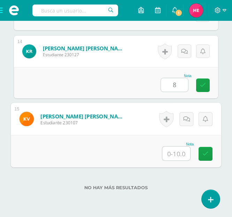
click at [176, 153] on input "text" at bounding box center [176, 154] width 28 height 14
type input "10"
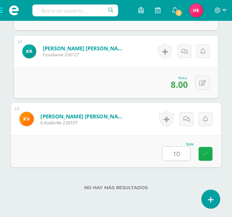
click at [204, 156] on icon at bounding box center [205, 154] width 6 height 6
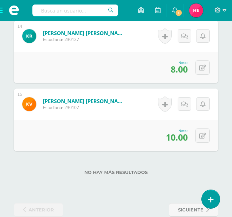
scroll to position [1155, 0]
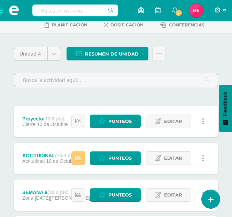
scroll to position [48, 0]
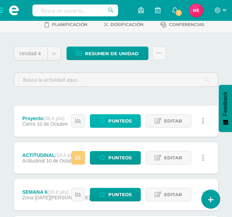
click at [119, 122] on span "Punteos" at bounding box center [119, 121] width 23 height 13
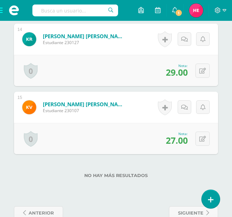
scroll to position [1148, 0]
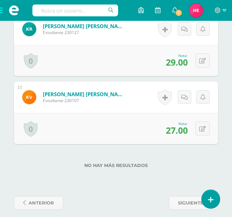
click at [1, 10] on span at bounding box center [14, 10] width 28 height 21
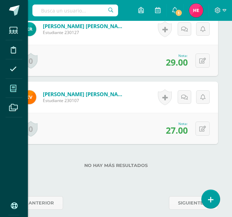
click at [13, 86] on icon at bounding box center [13, 88] width 6 height 7
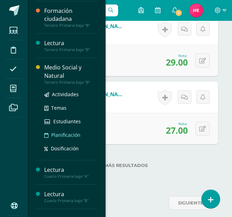
scroll to position [324, 0]
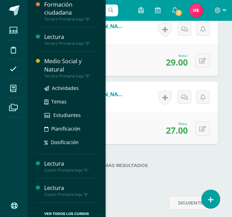
click at [65, 61] on div "Medio Social y Natural" at bounding box center [70, 65] width 53 height 16
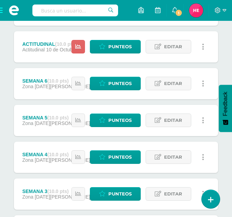
scroll to position [160, 0]
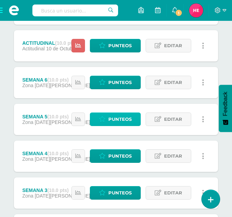
click at [126, 115] on span "Punteos" at bounding box center [119, 119] width 23 height 13
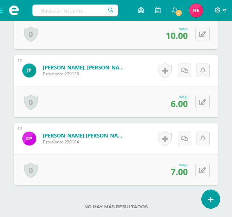
scroll to position [966, 0]
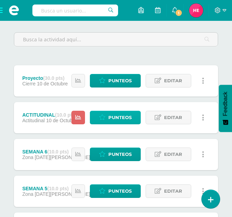
scroll to position [88, 0]
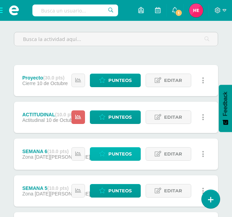
click at [118, 152] on span "Punteos" at bounding box center [119, 154] width 23 height 13
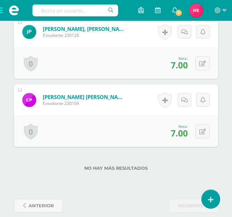
scroll to position [1009, 0]
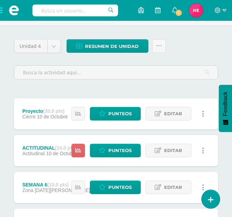
scroll to position [70, 0]
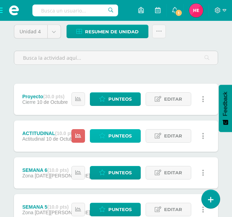
click at [115, 136] on span "Punteos" at bounding box center [119, 136] width 23 height 13
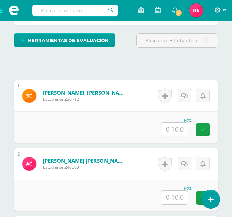
scroll to position [238, 0]
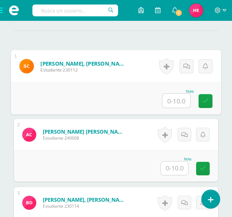
click at [178, 97] on input "text" at bounding box center [176, 101] width 28 height 14
type input "10"
click at [173, 169] on input "text" at bounding box center [174, 169] width 27 height 14
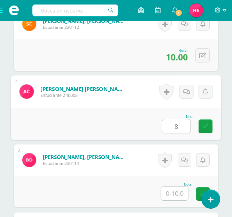
scroll to position [314, 0]
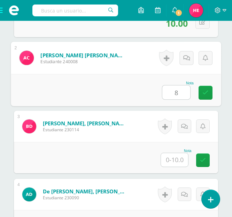
type input "8"
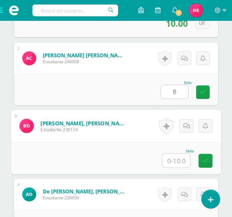
click at [174, 159] on input "text" at bounding box center [176, 161] width 28 height 14
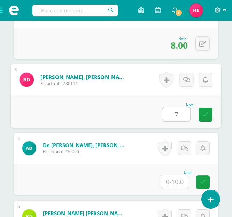
scroll to position [369, 0]
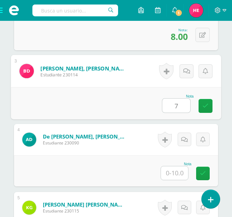
type input "7"
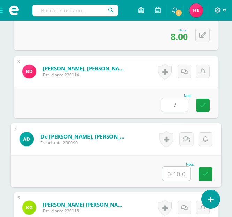
click at [176, 174] on input "text" at bounding box center [176, 174] width 28 height 14
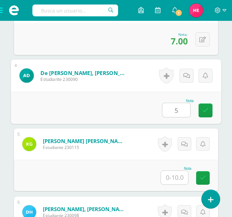
scroll to position [433, 0]
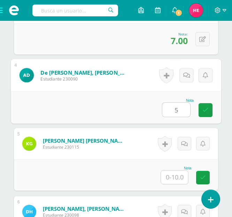
type input "5"
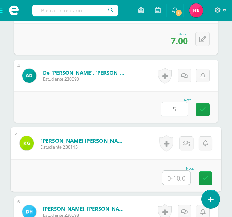
click at [176, 179] on input "text" at bounding box center [176, 178] width 28 height 14
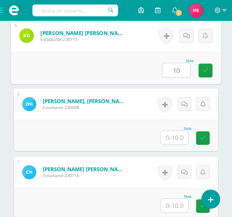
scroll to position [543, 0]
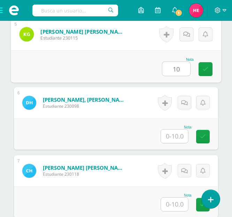
type input "10"
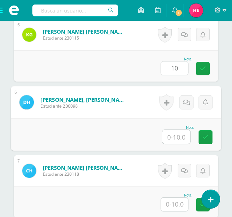
click at [175, 138] on input "text" at bounding box center [176, 137] width 28 height 14
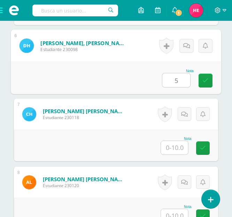
scroll to position [600, 0]
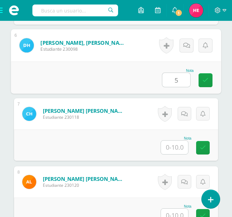
type input "5"
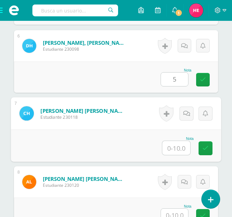
click at [174, 149] on input "text" at bounding box center [176, 148] width 28 height 14
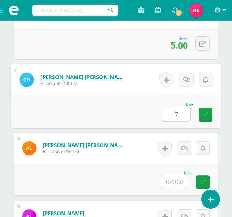
scroll to position [634, 0]
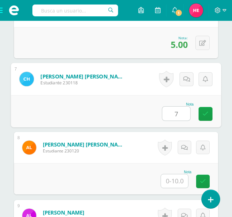
type input "7"
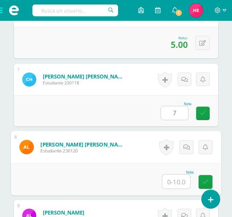
click at [177, 183] on input "text" at bounding box center [176, 182] width 28 height 14
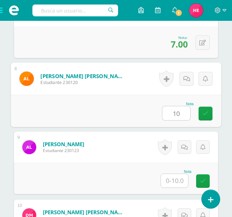
scroll to position [704, 0]
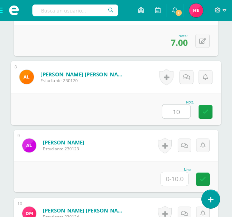
type input "10"
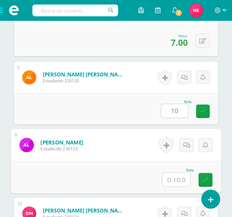
click at [175, 183] on input "text" at bounding box center [176, 180] width 28 height 14
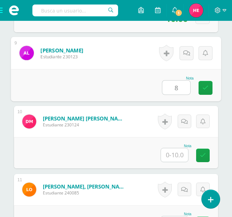
scroll to position [799, 0]
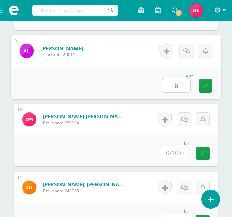
type input "8"
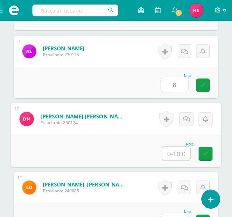
click at [176, 154] on input "text" at bounding box center [176, 154] width 28 height 14
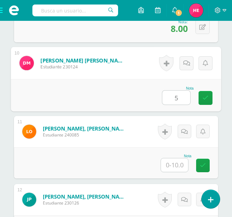
scroll to position [858, 0]
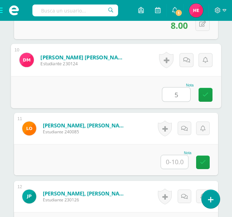
type input "5"
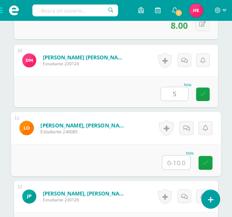
click at [176, 161] on input "text" at bounding box center [176, 163] width 28 height 14
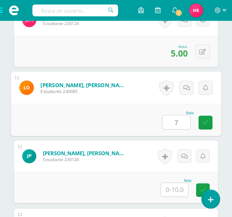
scroll to position [916, 0]
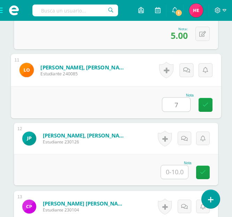
type input "7"
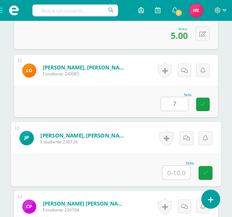
click at [175, 173] on input "text" at bounding box center [176, 173] width 28 height 14
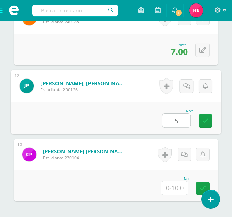
scroll to position [968, 0]
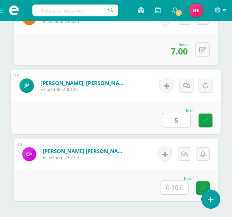
type input "5"
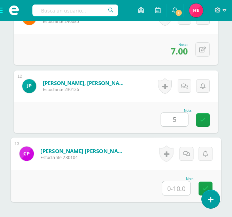
click at [176, 187] on input "text" at bounding box center [176, 189] width 28 height 14
type input "5"
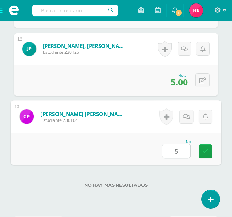
scroll to position [1014, 0]
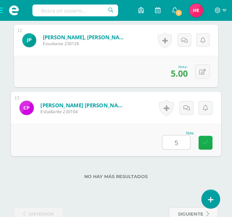
click at [205, 143] on icon at bounding box center [205, 143] width 6 height 6
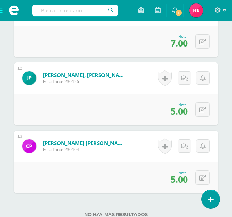
scroll to position [978, 0]
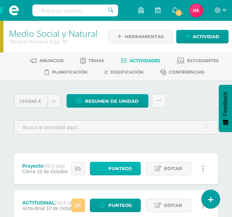
click at [118, 167] on span "Punteos" at bounding box center [119, 168] width 23 height 13
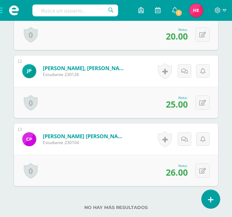
scroll to position [964, 0]
